Goal: Task Accomplishment & Management: Use online tool/utility

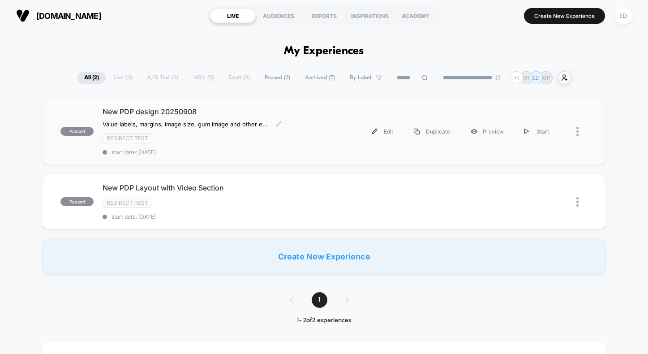
click at [195, 113] on span "New PDP design 20250908" at bounding box center [213, 111] width 221 height 9
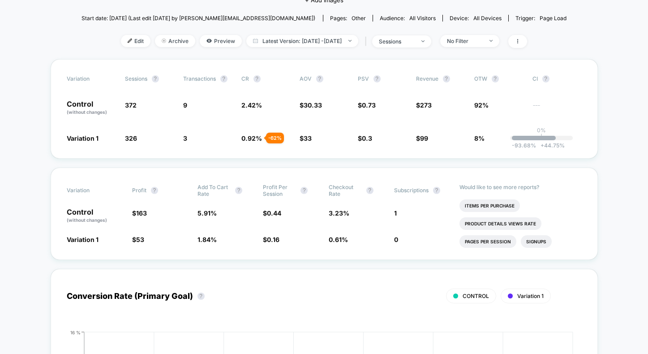
scroll to position [133, 0]
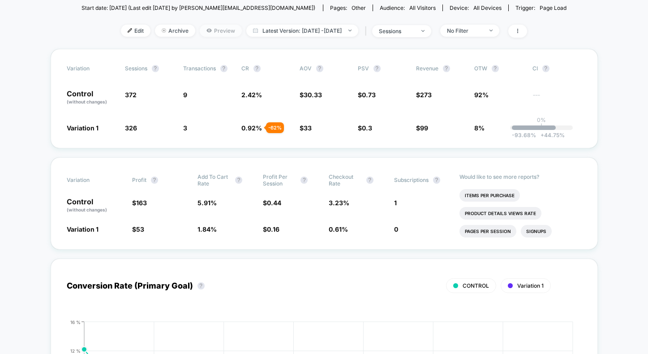
click at [203, 33] on span "Preview" at bounding box center [221, 31] width 42 height 12
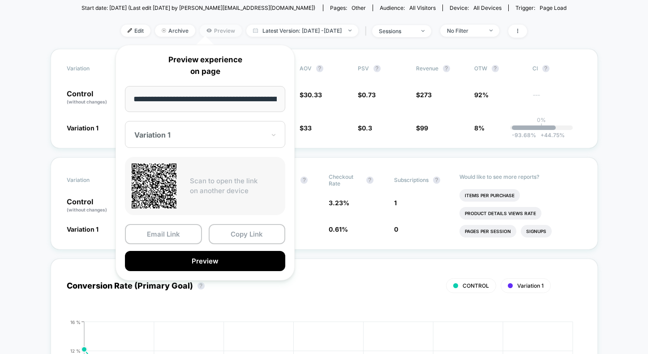
scroll to position [0, 36]
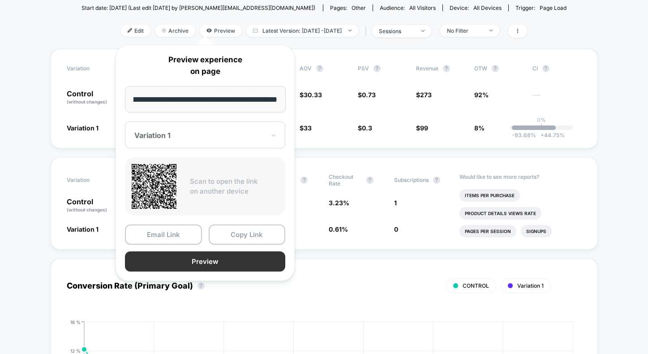
click at [241, 262] on button "Preview" at bounding box center [205, 261] width 160 height 20
